Goal: Transaction & Acquisition: Download file/media

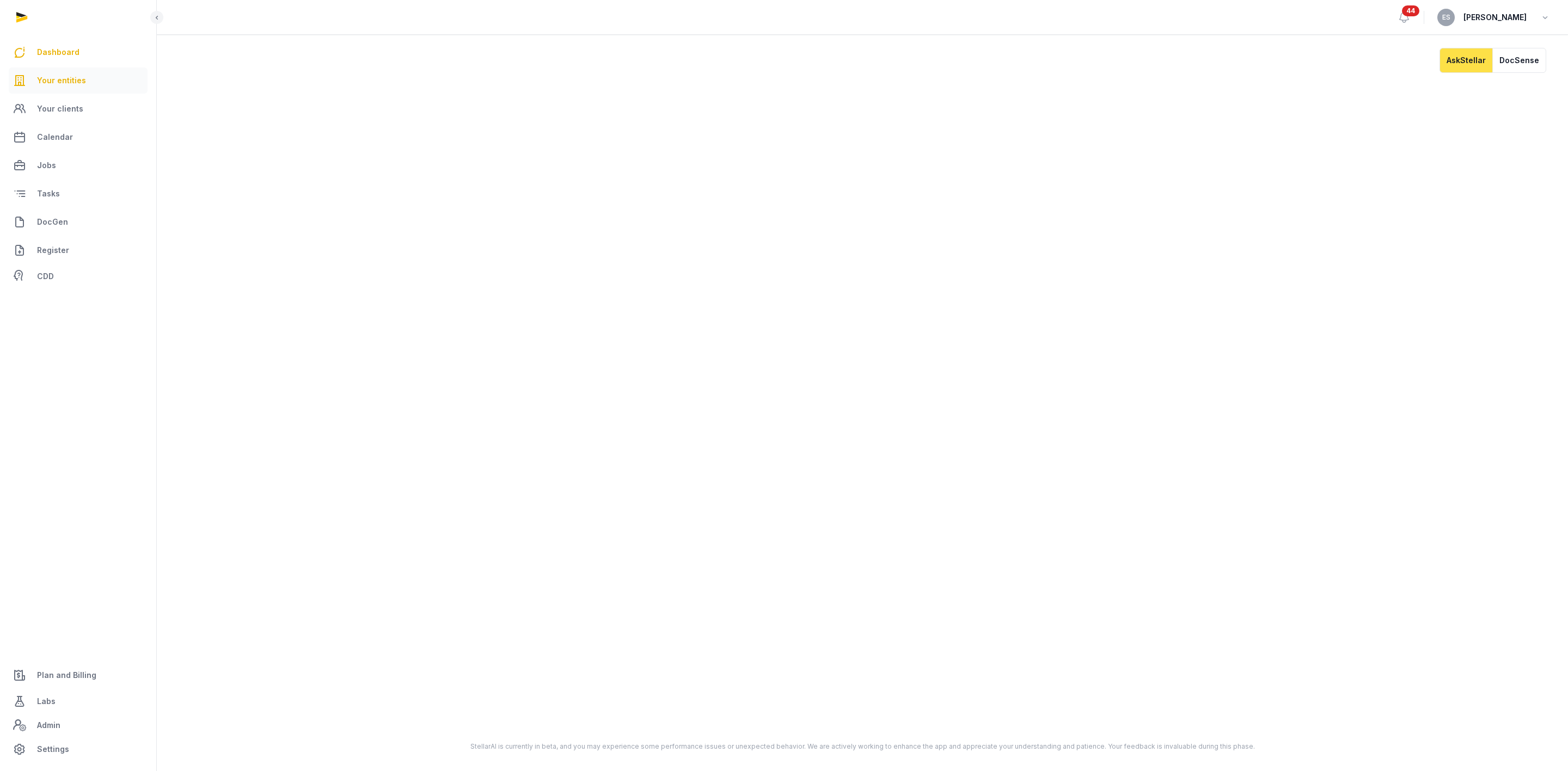
click at [46, 89] on link "Your entities" at bounding box center [78, 80] width 139 height 26
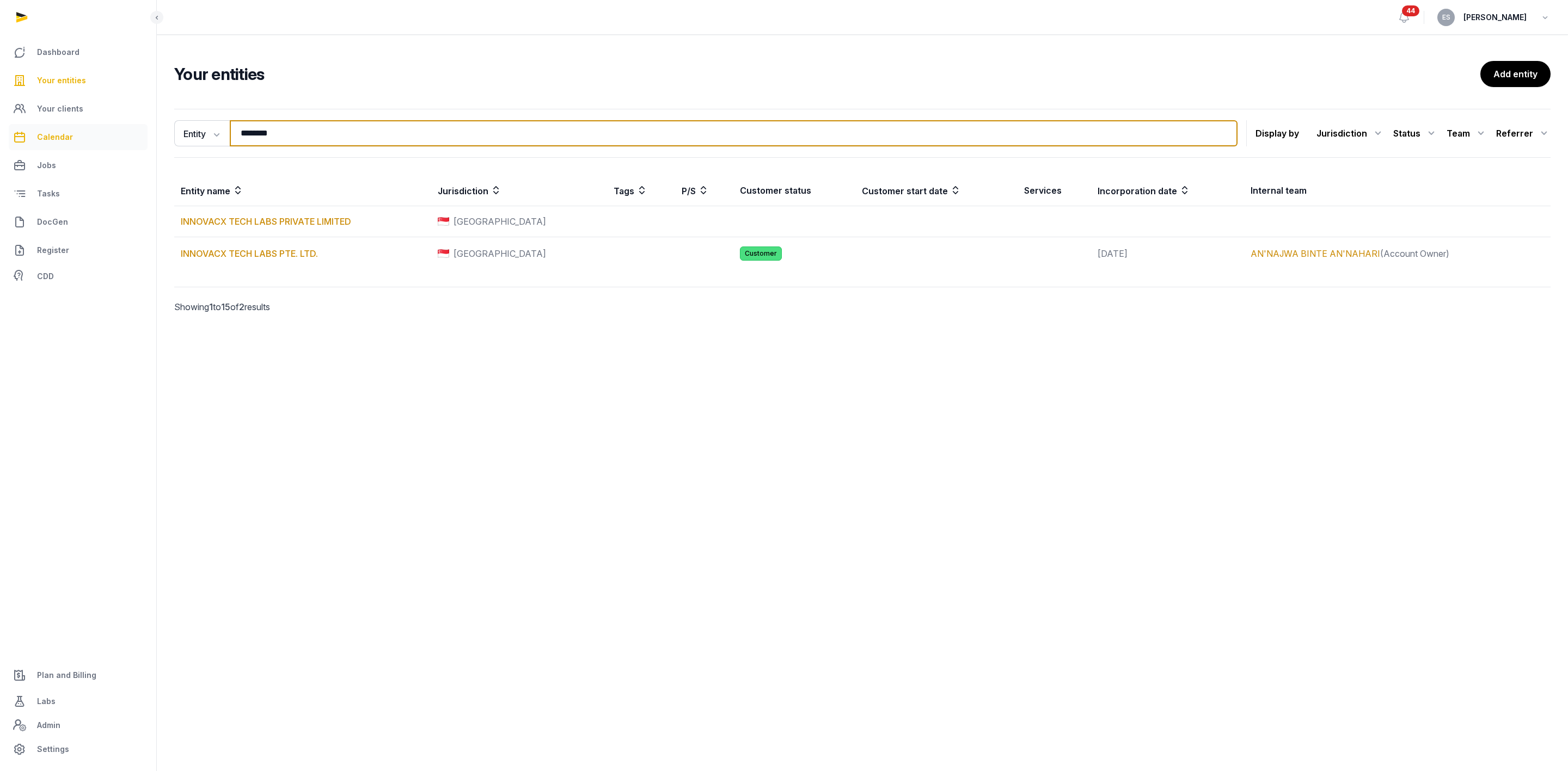
drag, startPoint x: 322, startPoint y: 127, endPoint x: 26, endPoint y: 125, distance: 296.0
click at [49, 125] on div "Dashboard Your entities Your clients Calendar Jobs Tasks DocGen Register CDD Pl…" at bounding box center [784, 386] width 1568 height 771
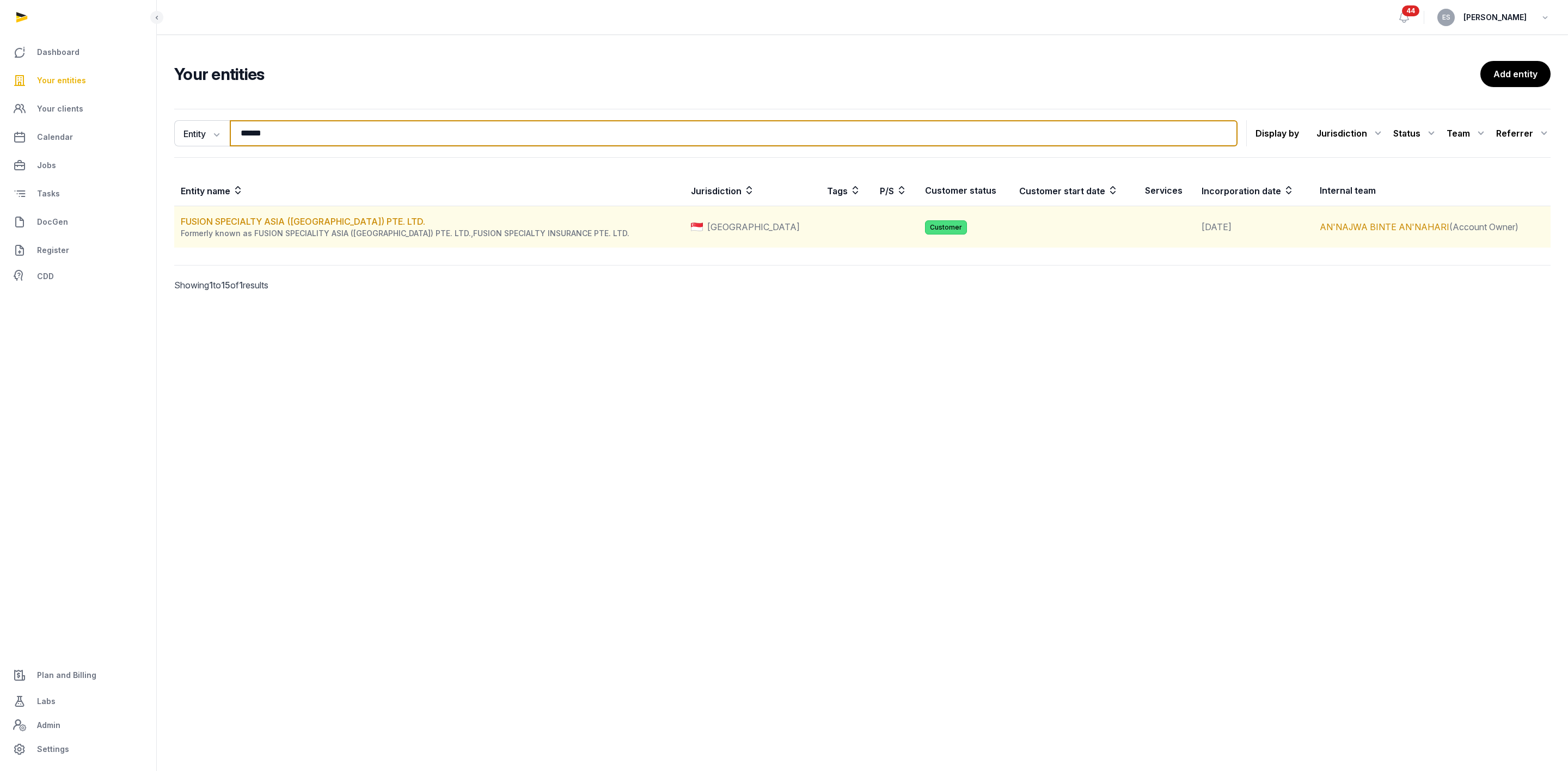
type input "******"
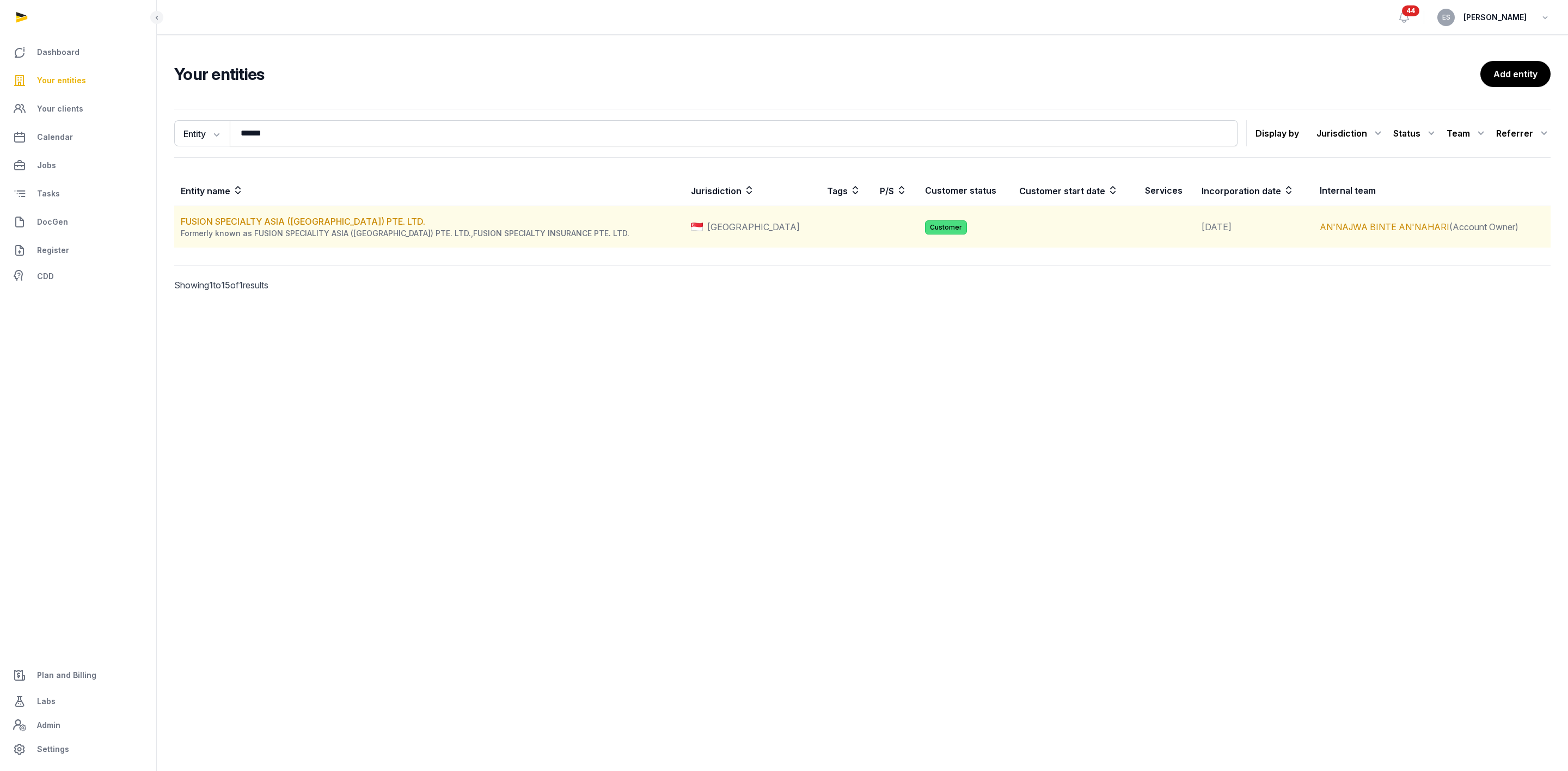
click at [350, 215] on td "FUSION SPECIALTY ASIA ([GEOGRAPHIC_DATA]) PTE. LTD. Formerly known as FUSION SP…" at bounding box center [429, 227] width 510 height 42
click at [353, 221] on link "FUSION SPECIALTY ASIA ([GEOGRAPHIC_DATA]) PTE. LTD." at bounding box center [303, 221] width 244 height 11
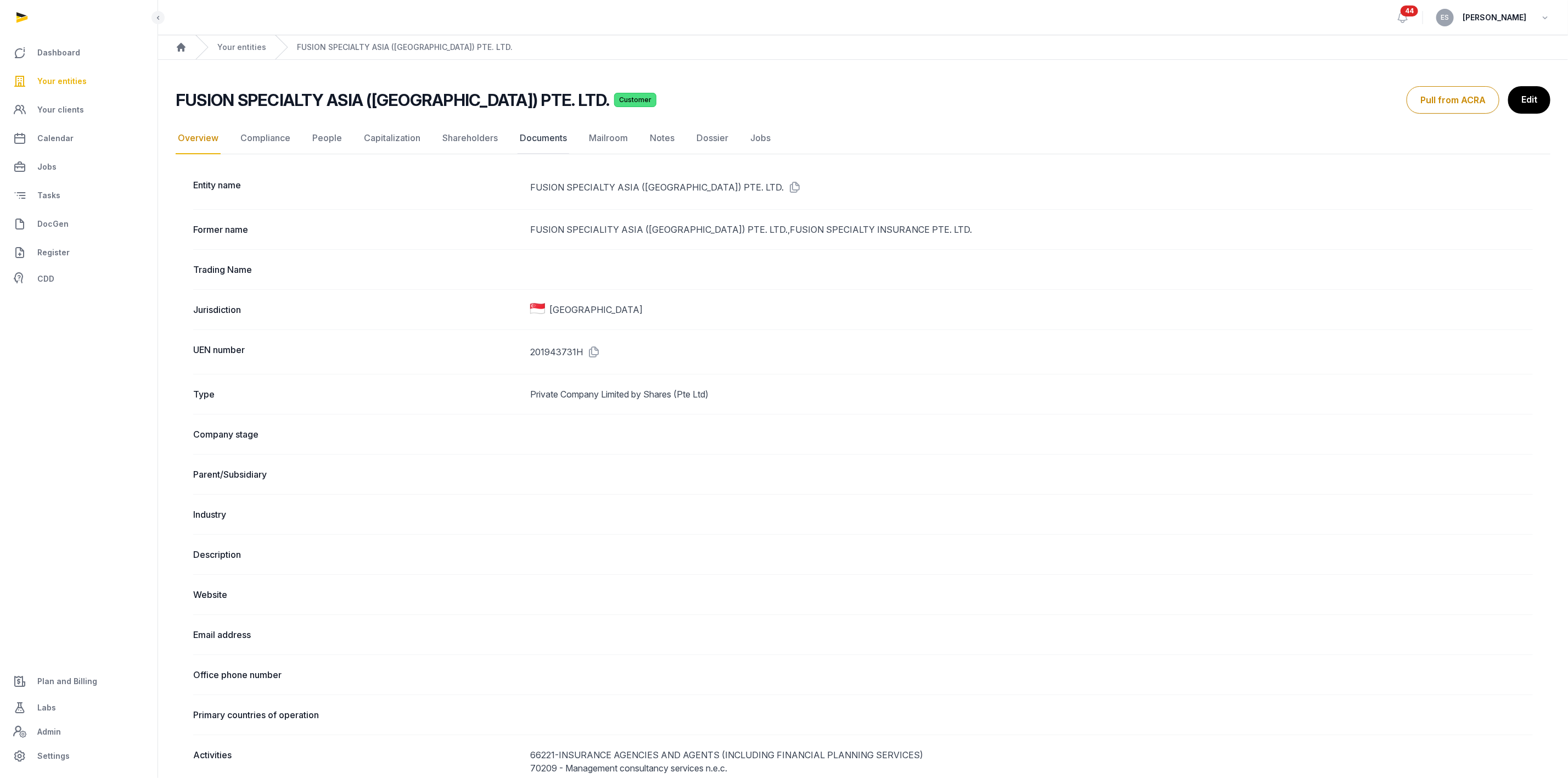
click at [522, 132] on link "Documents" at bounding box center [543, 139] width 52 height 32
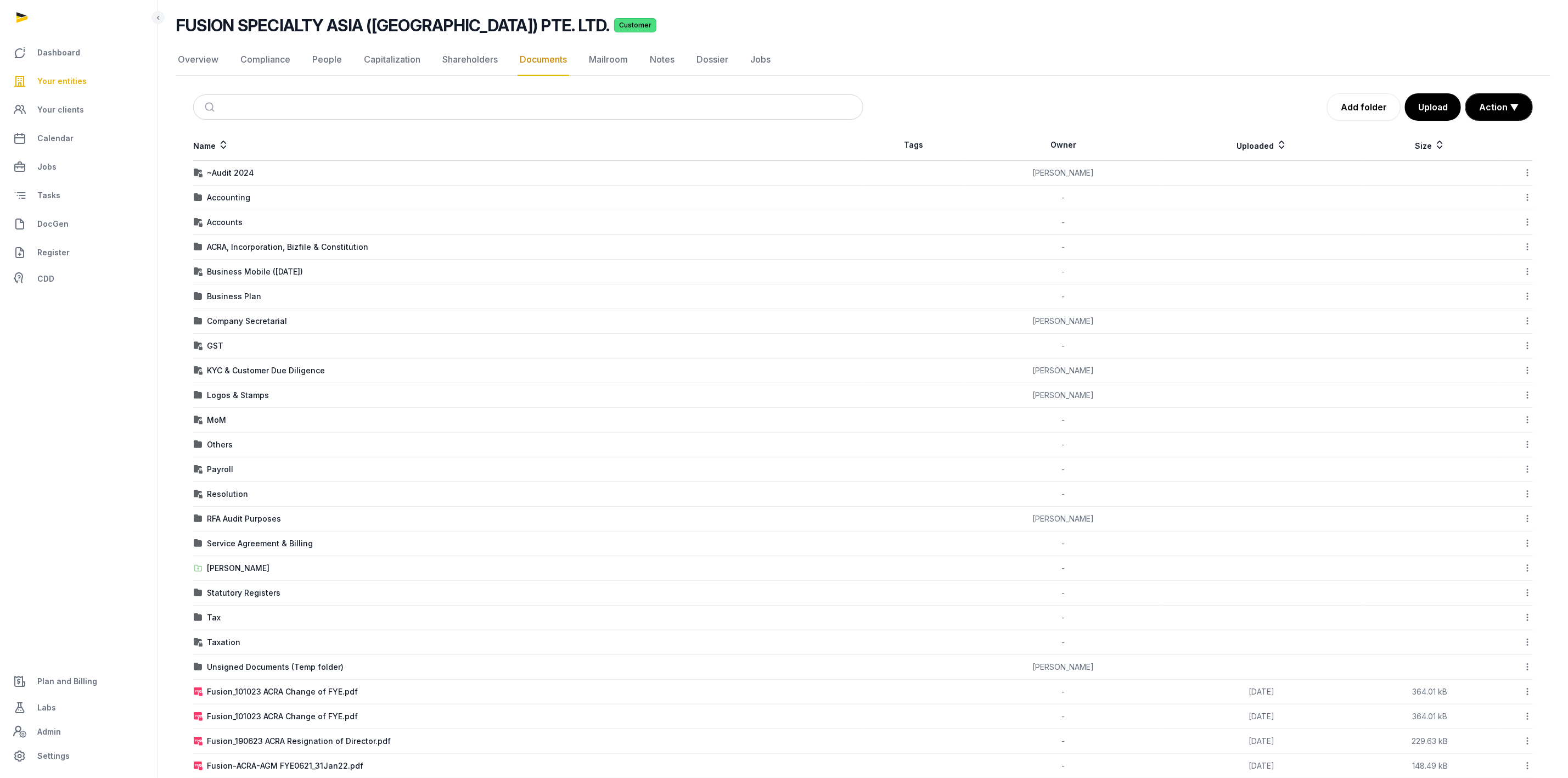
scroll to position [82, 0]
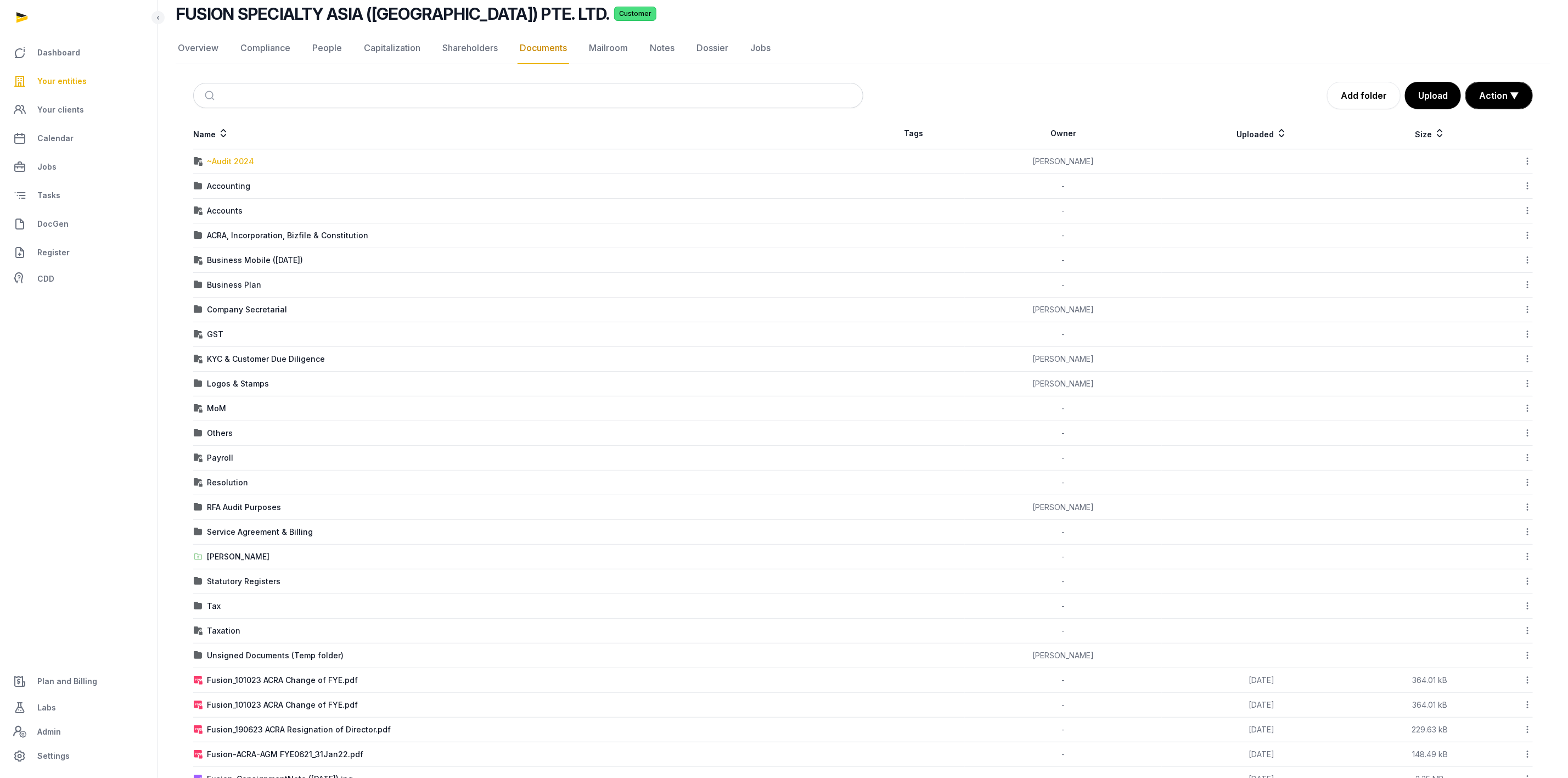
click at [243, 167] on div "~Audit 2024" at bounding box center [231, 161] width 47 height 11
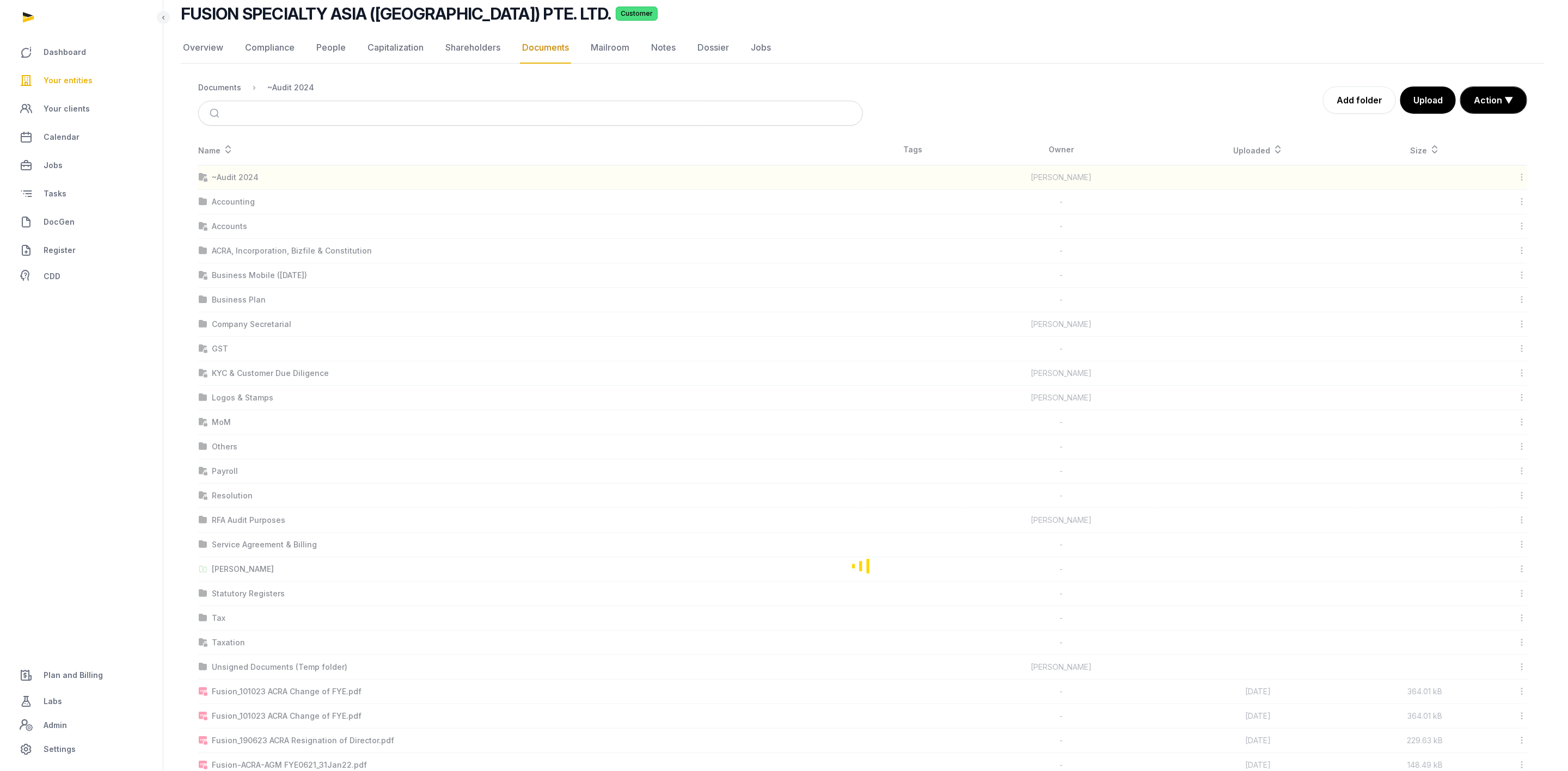
scroll to position [0, 0]
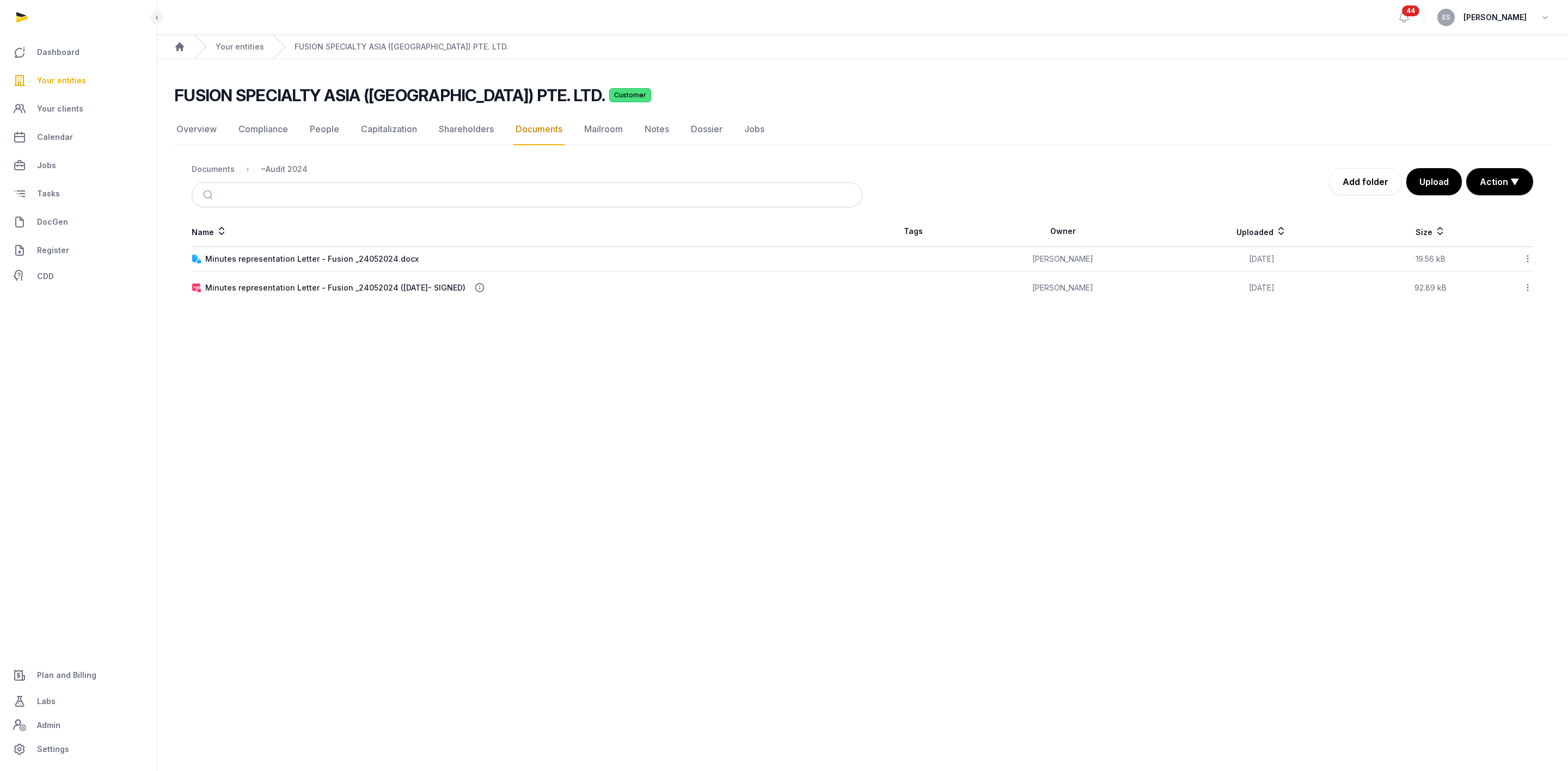
click at [227, 167] on div "Documents" at bounding box center [213, 168] width 43 height 11
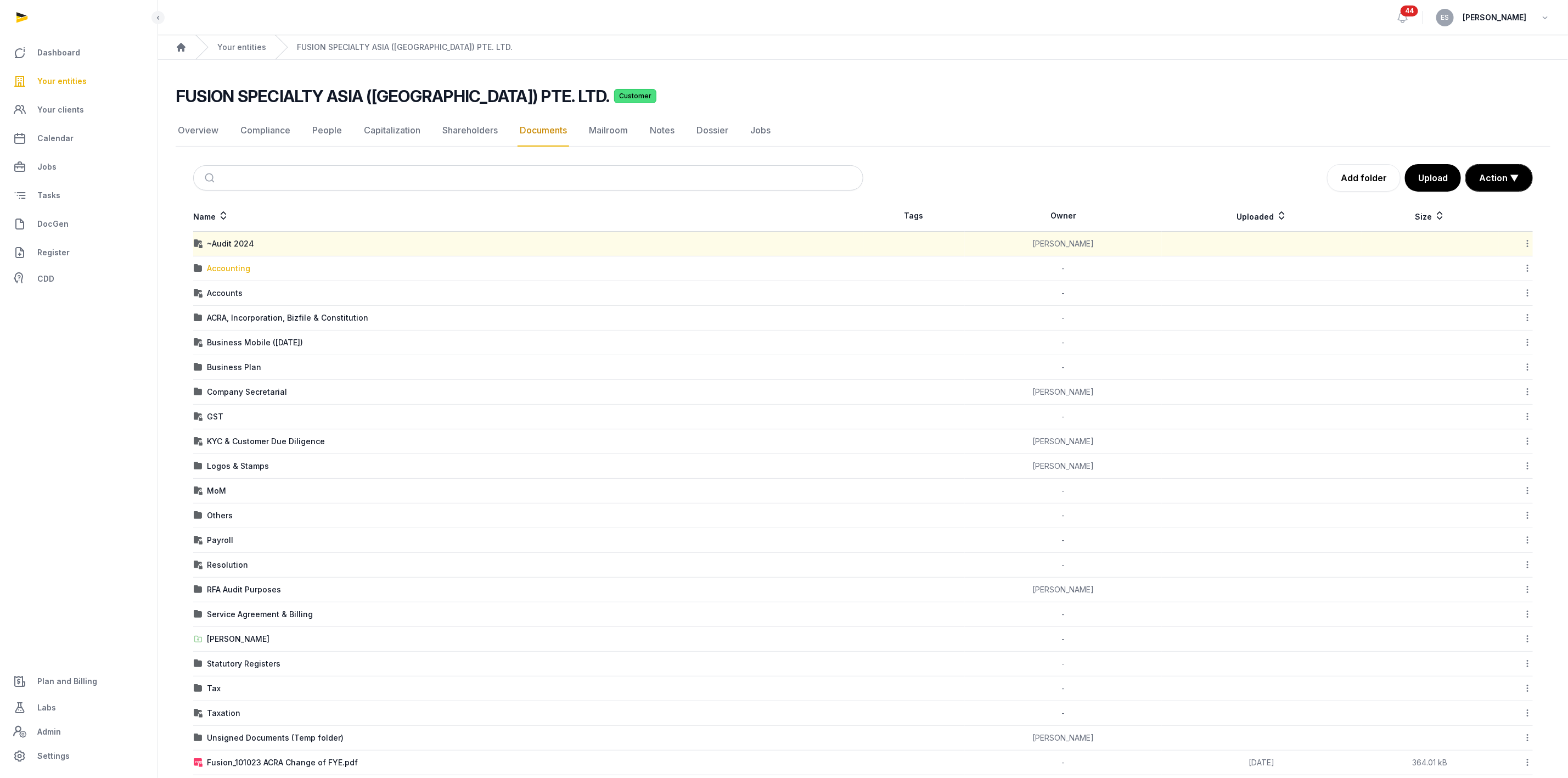
click at [227, 272] on div "Accounting" at bounding box center [228, 268] width 43 height 11
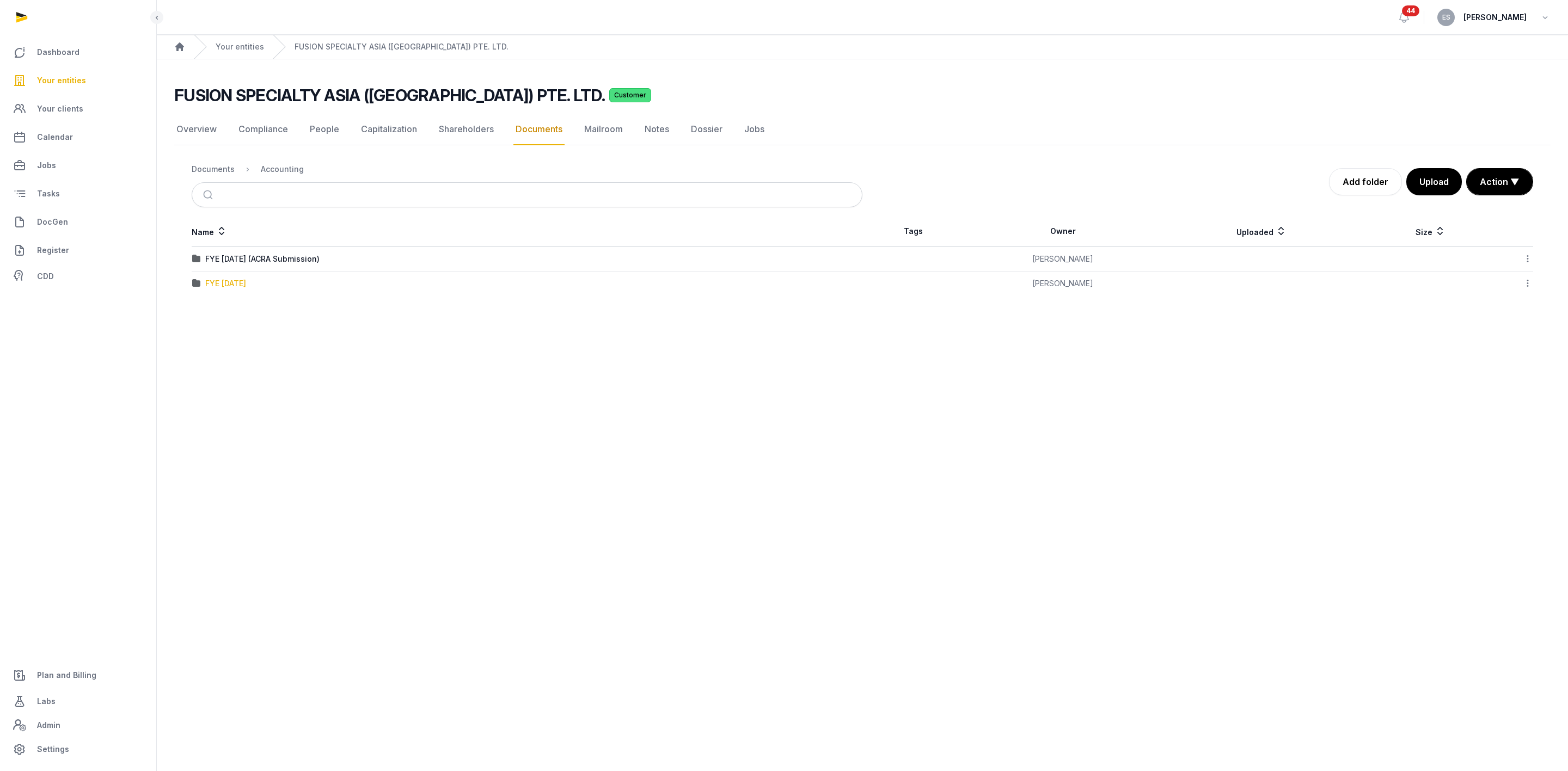
click at [246, 289] on div "FYE [DATE]" at bounding box center [226, 283] width 41 height 11
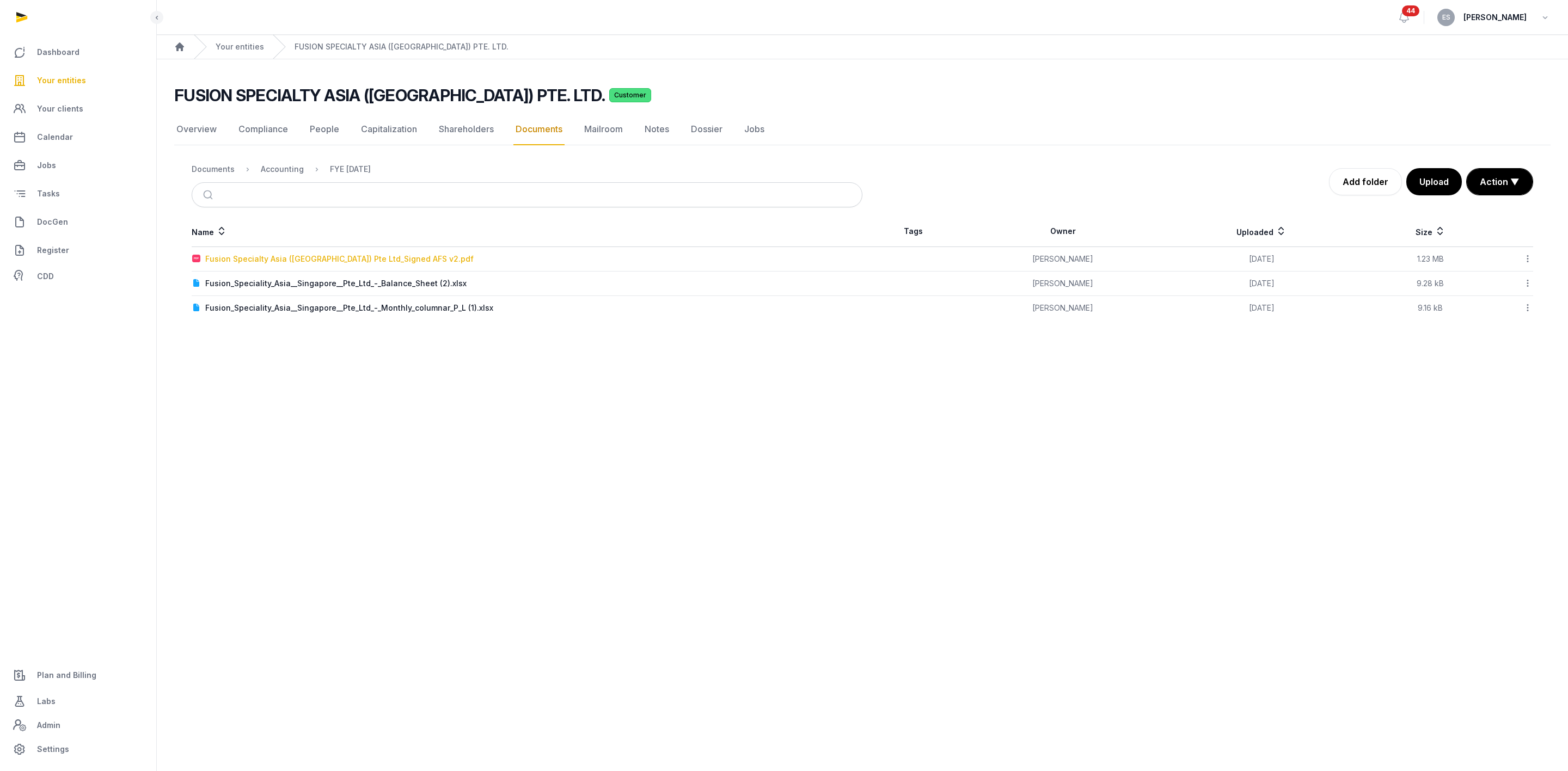
click at [382, 258] on div "Fusion Specialty Asia ([GEOGRAPHIC_DATA]) Pte Ltd_Signed AFS v2.pdf" at bounding box center [340, 259] width 268 height 11
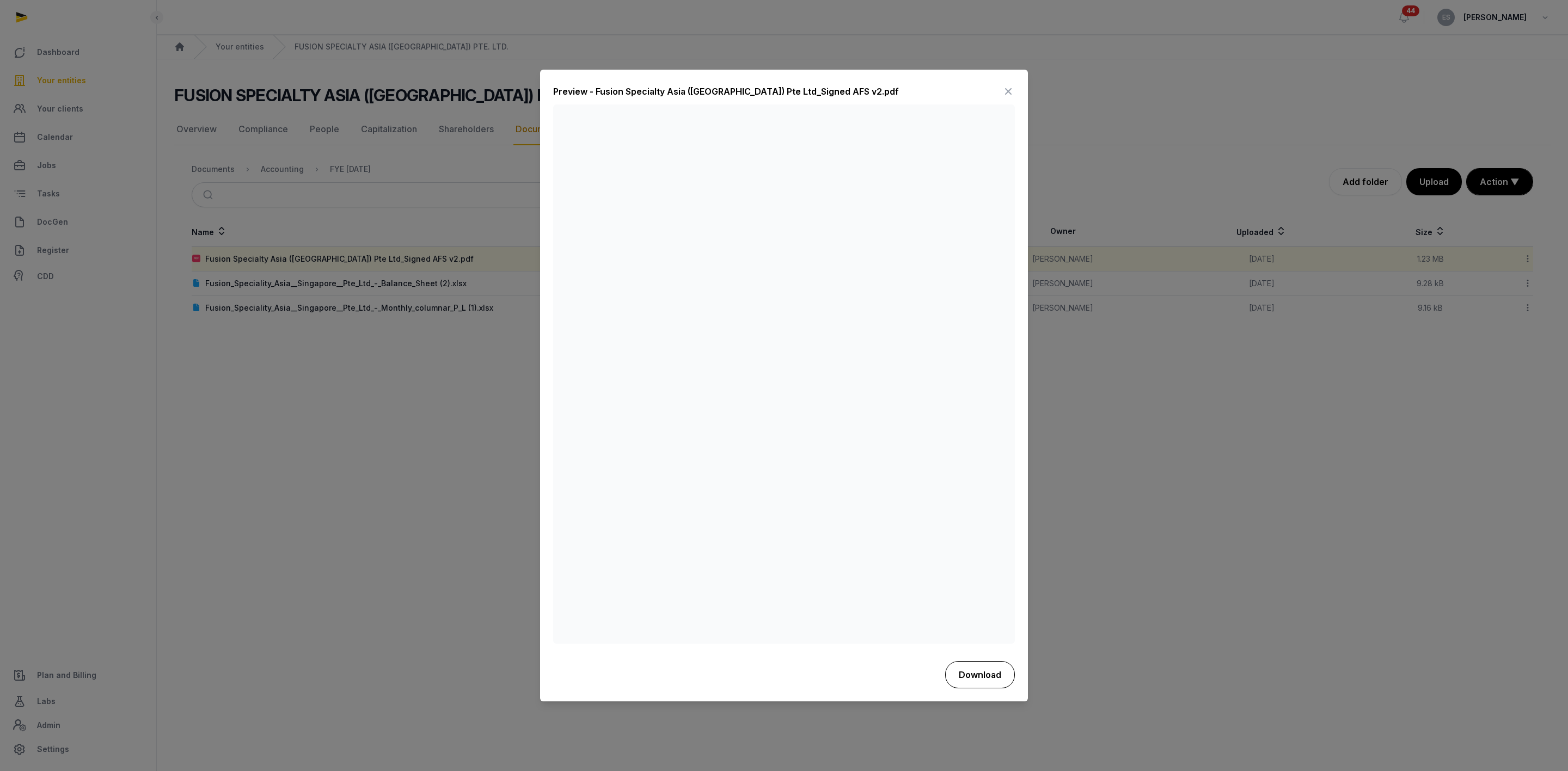
click at [967, 675] on button "Download" at bounding box center [979, 675] width 70 height 27
